Goal: Information Seeking & Learning: Understand process/instructions

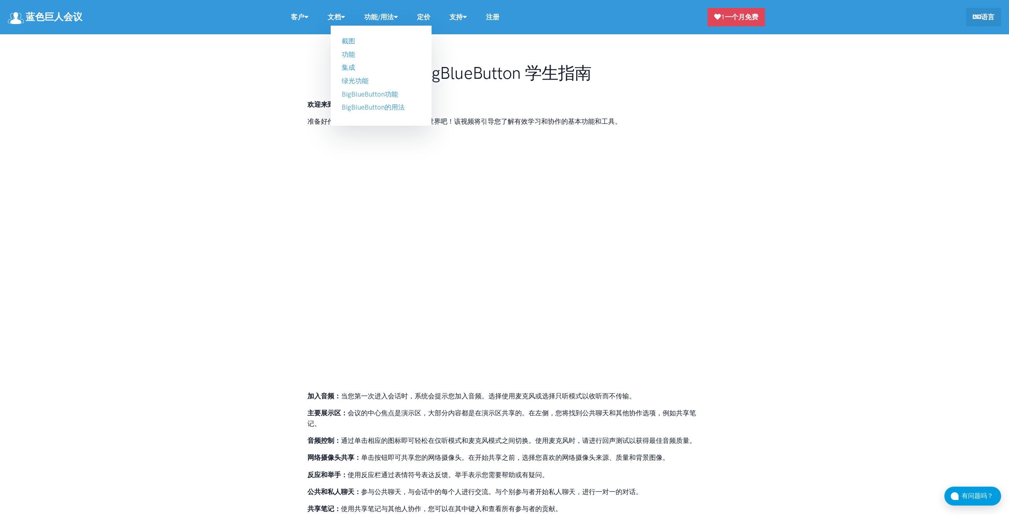
click at [398, 21] on link "功能/用法" at bounding box center [381, 17] width 53 height 17
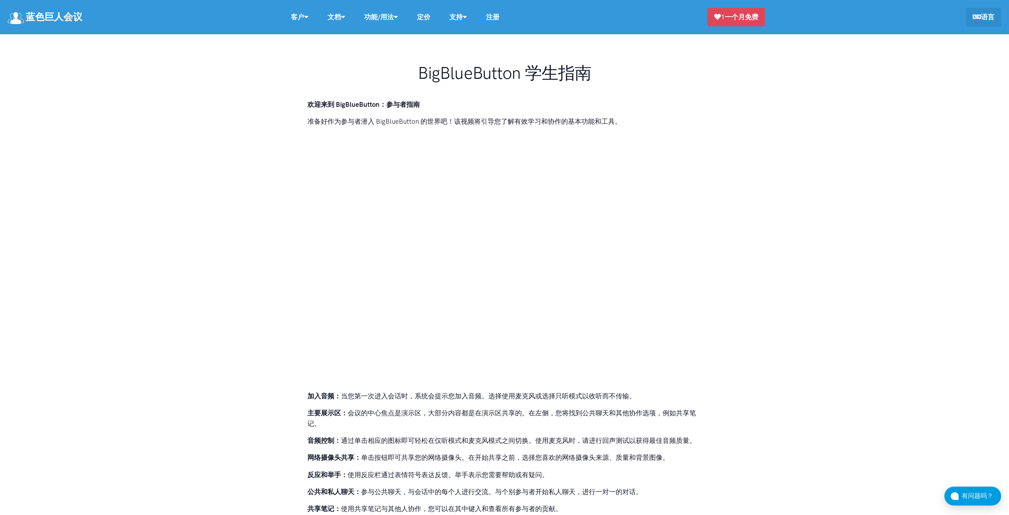
click at [398, 20] on link "功能/用法" at bounding box center [381, 17] width 53 height 17
click at [398, 16] on icon at bounding box center [396, 16] width 4 height 7
click at [403, 17] on link "功能/用法" at bounding box center [381, 17] width 53 height 17
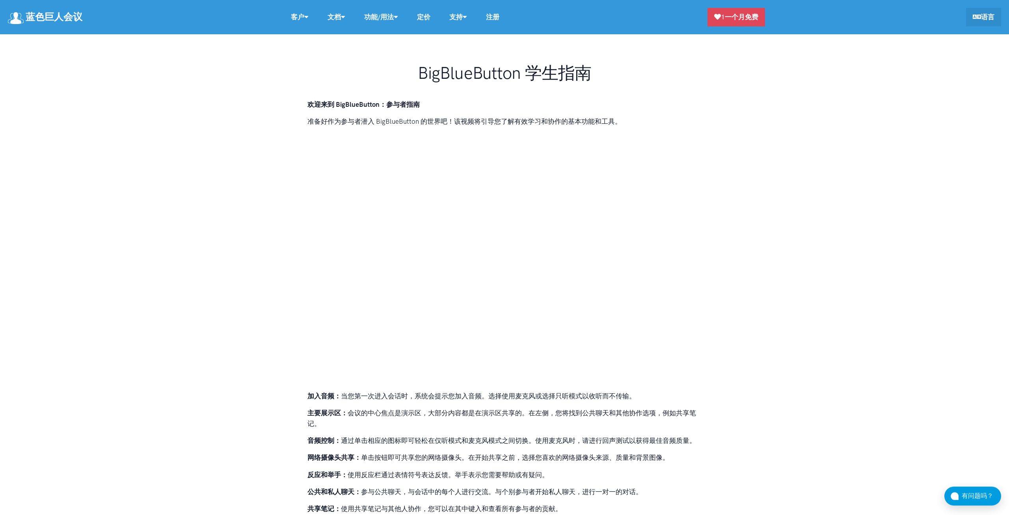
click at [403, 17] on link "功能/用法" at bounding box center [381, 17] width 53 height 17
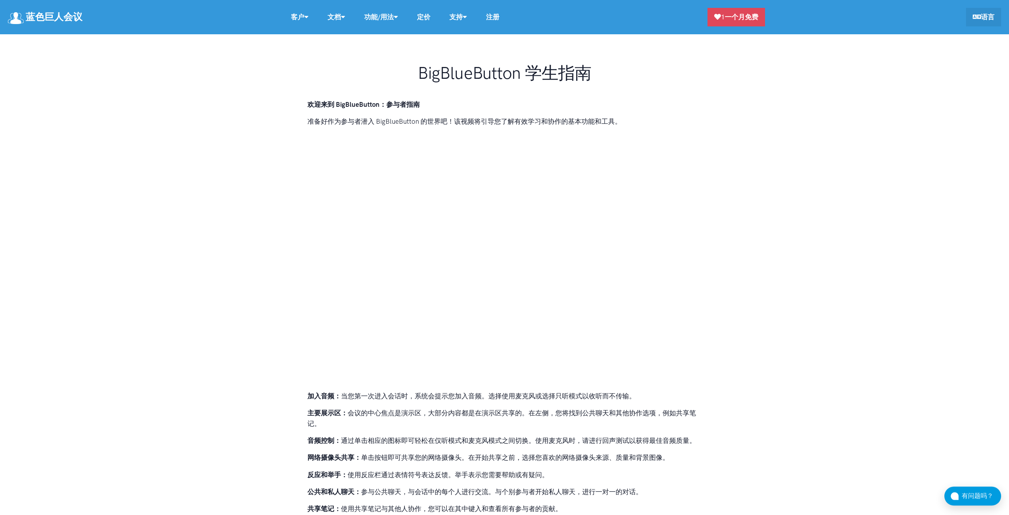
click at [403, 17] on link "功能/用法" at bounding box center [381, 17] width 53 height 17
